Goal: Task Accomplishment & Management: Use online tool/utility

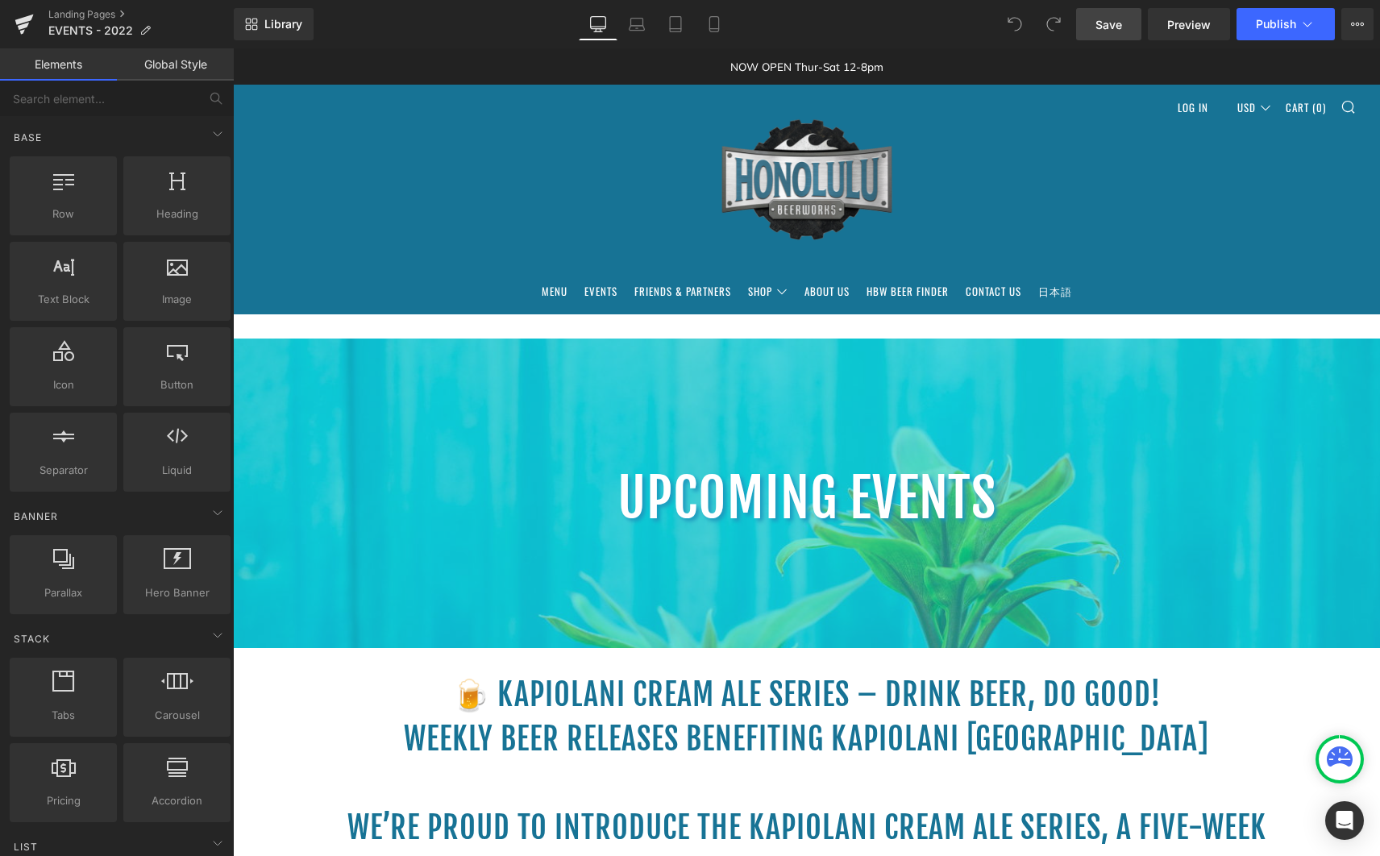
drag, startPoint x: 1100, startPoint y: 28, endPoint x: 924, endPoint y: 2, distance: 178.5
click at [1100, 28] on span "Save" at bounding box center [1108, 24] width 27 height 17
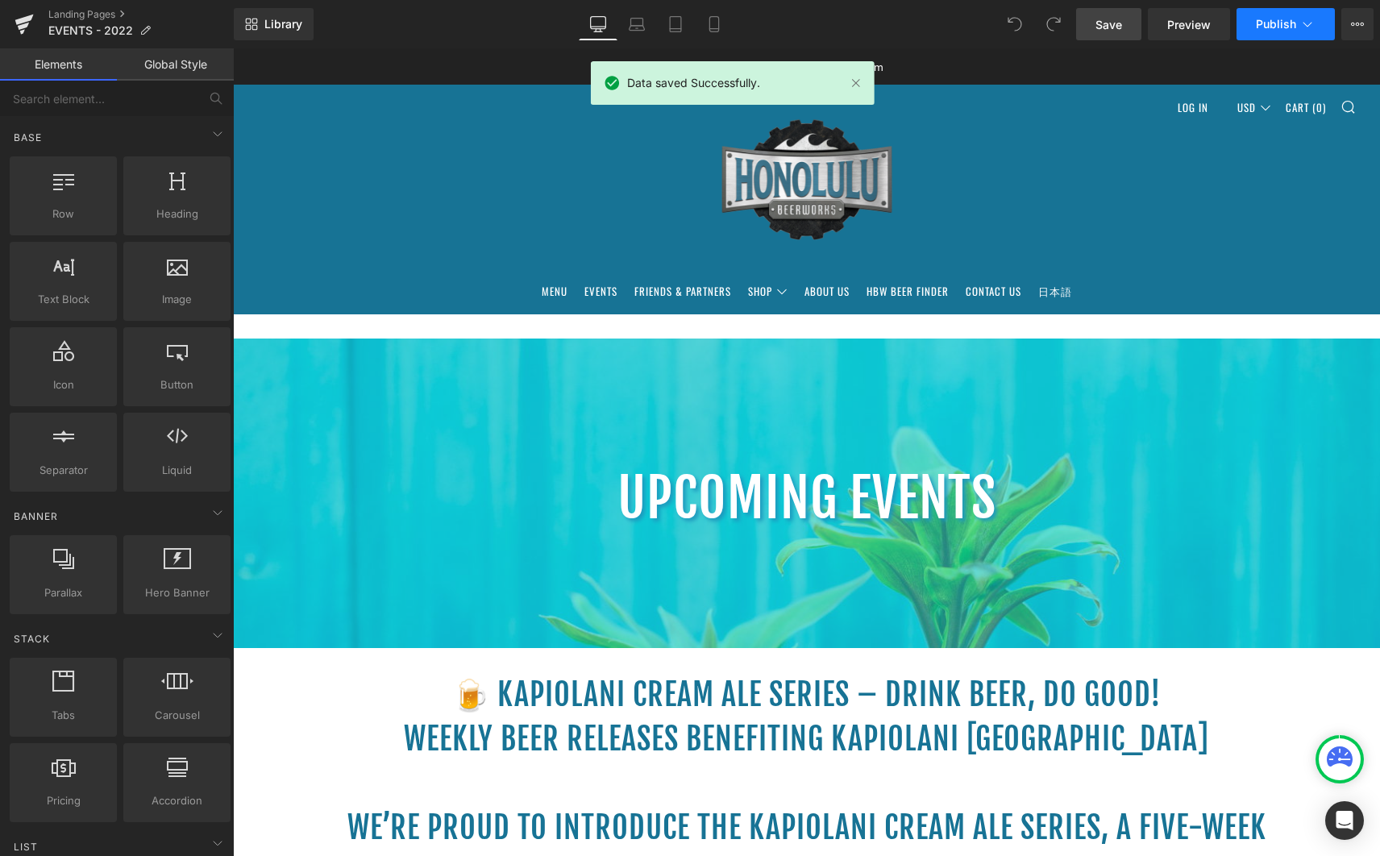
click at [1268, 25] on span "Publish" at bounding box center [1276, 24] width 40 height 13
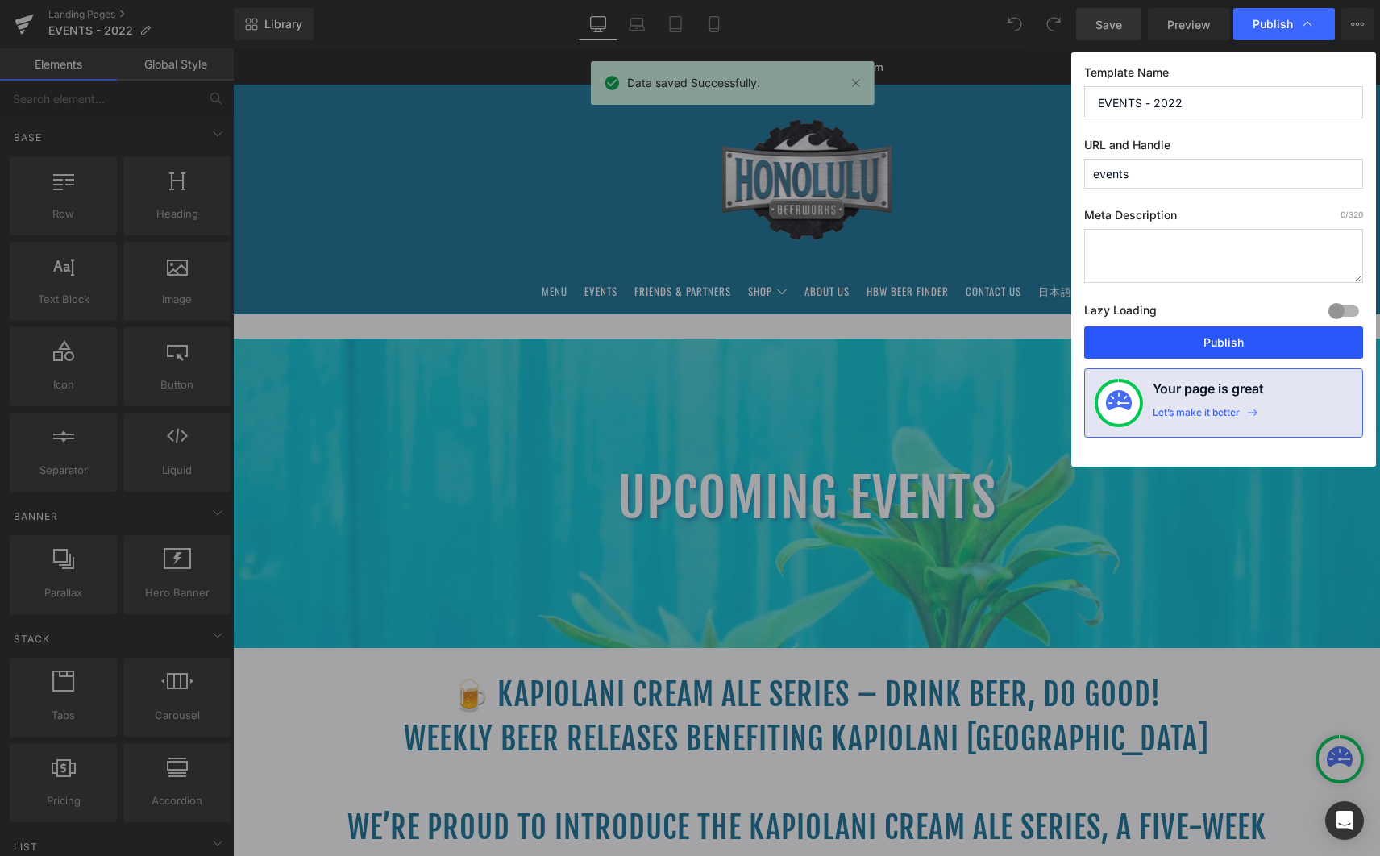
drag, startPoint x: 1175, startPoint y: 343, endPoint x: 770, endPoint y: 268, distance: 412.3
click at [1175, 343] on button "Publish" at bounding box center [1223, 342] width 279 height 32
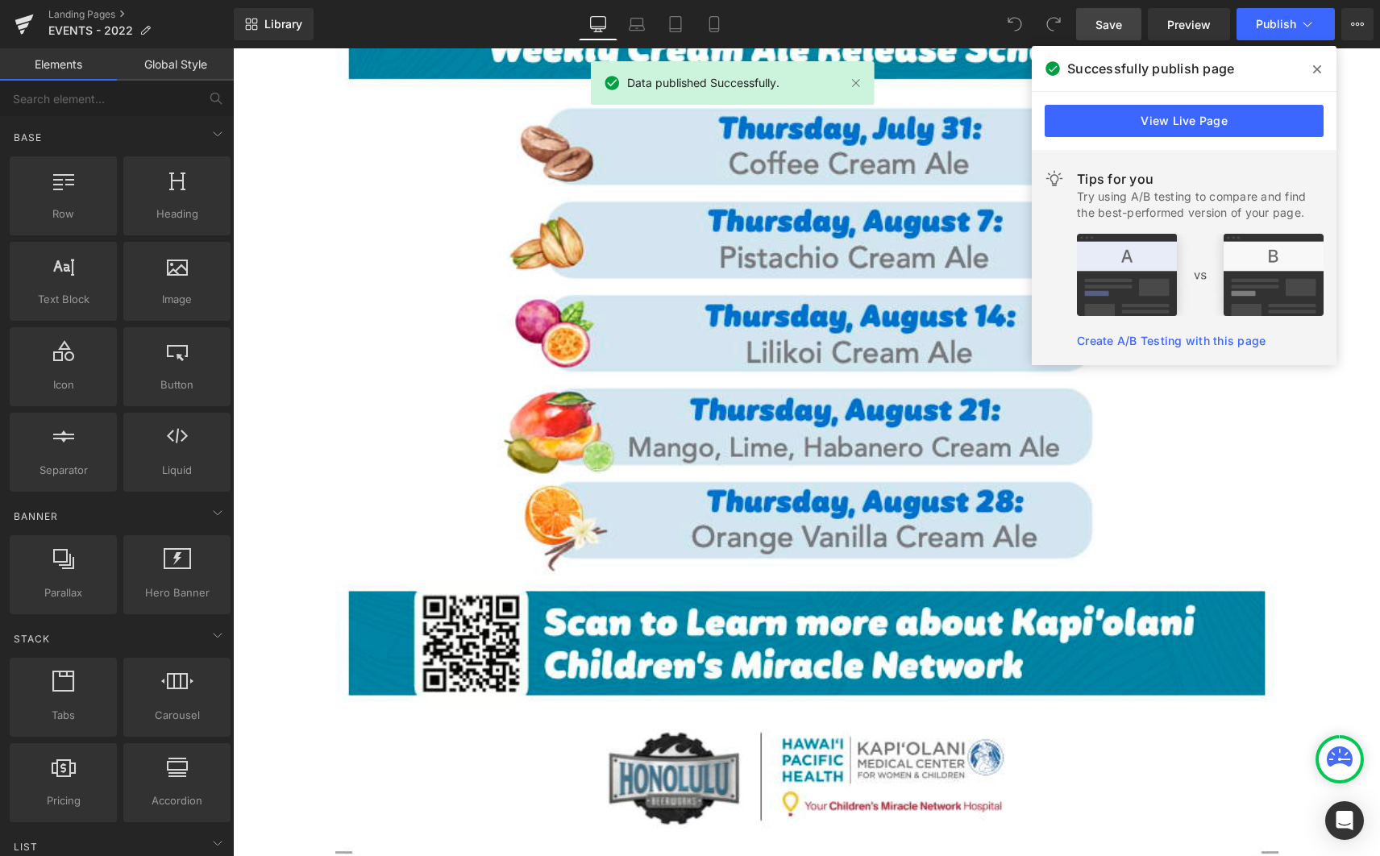
scroll to position [2163, 0]
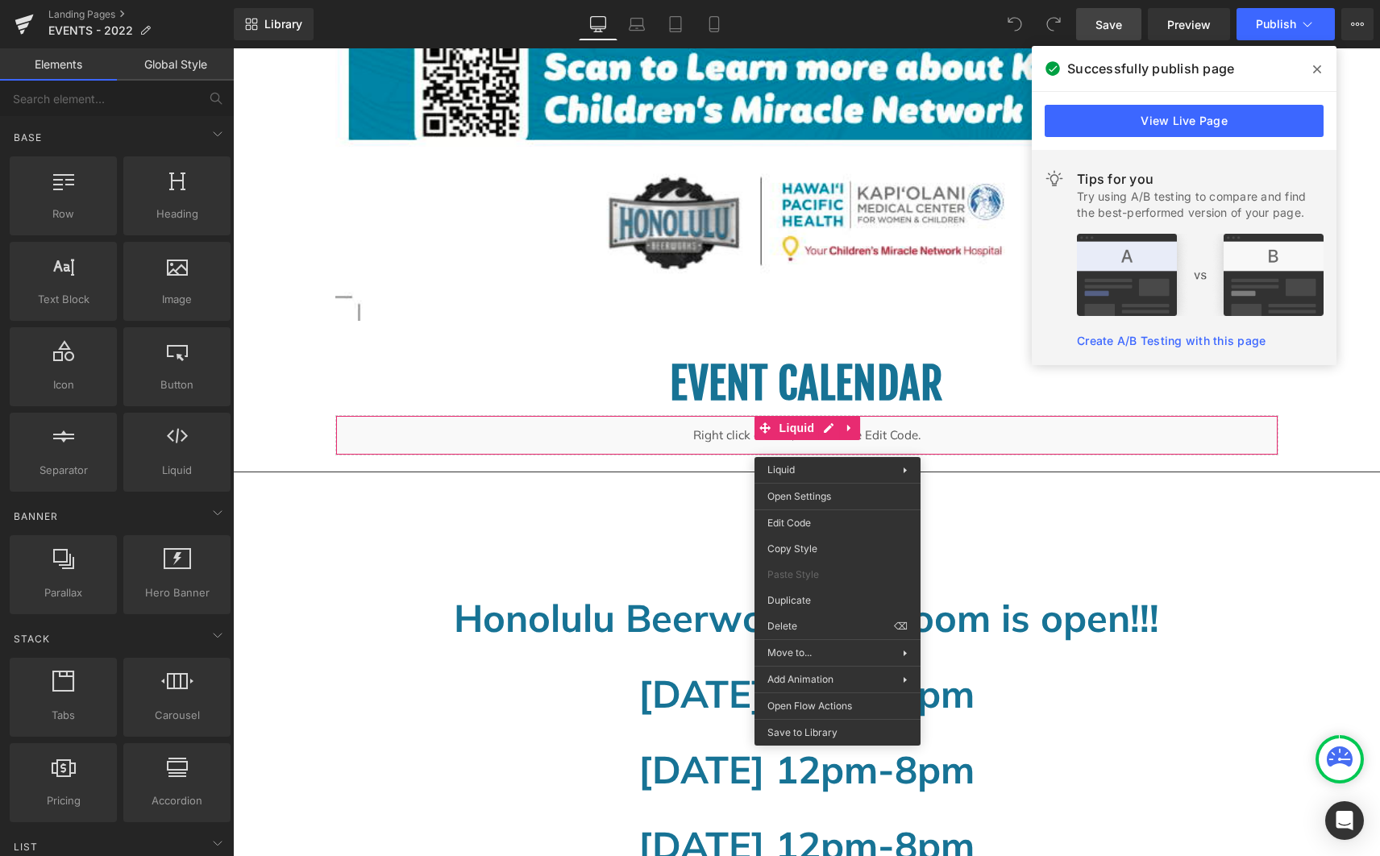
click at [1324, 490] on div "UPCOMING EVENTS Heading Hero Banner 🍺 Kapiolani Cream Ale Series – Drink Beer, …" at bounding box center [806, 301] width 1147 height 4250
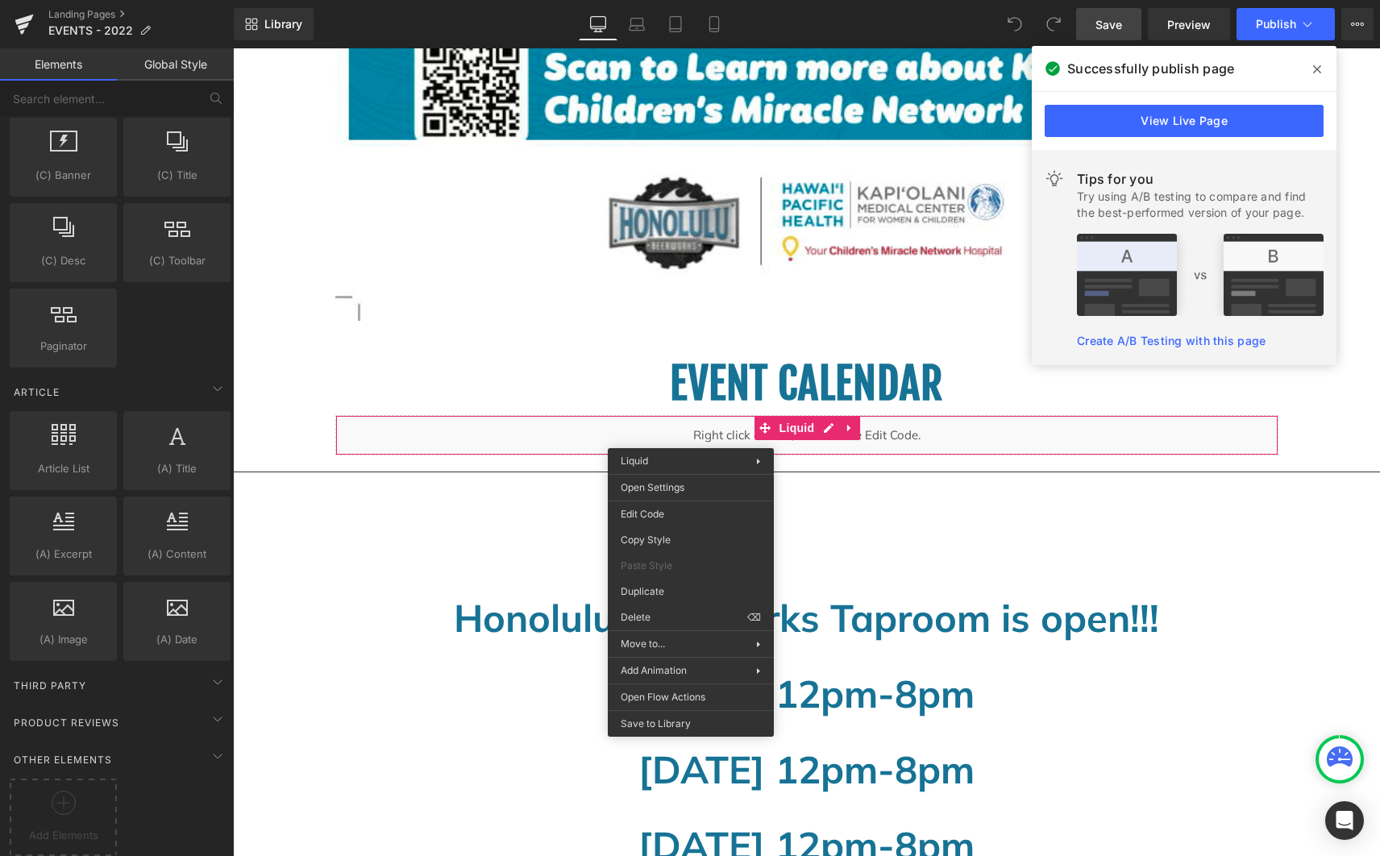
scroll to position [2542, 0]
click at [293, 335] on div "UPCOMING EVENTS Heading Hero Banner 🍺 Kapiolani Cream Ale Series – Drink Beer, …" at bounding box center [806, 301] width 1147 height 4250
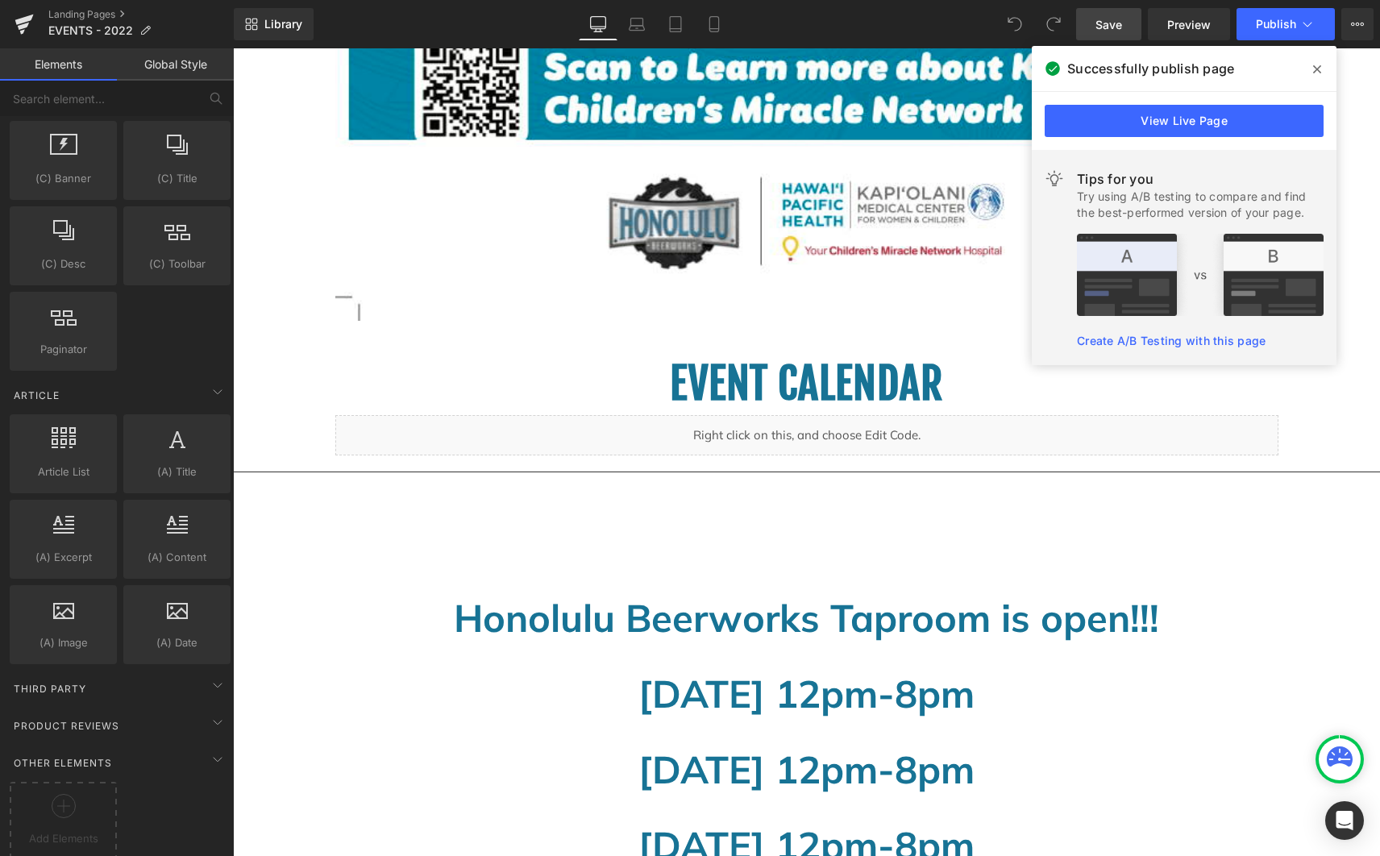
click at [1318, 72] on icon at bounding box center [1317, 69] width 8 height 13
